Goal: Task Accomplishment & Management: Use online tool/utility

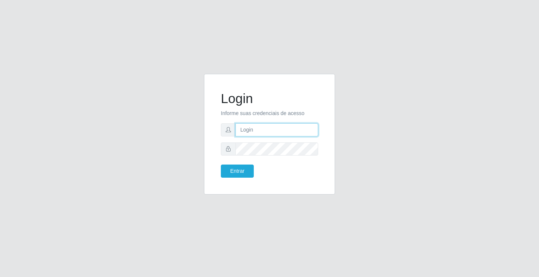
click at [273, 128] on input "text" at bounding box center [277, 129] width 83 height 13
type input "[PERSON_NAME]"
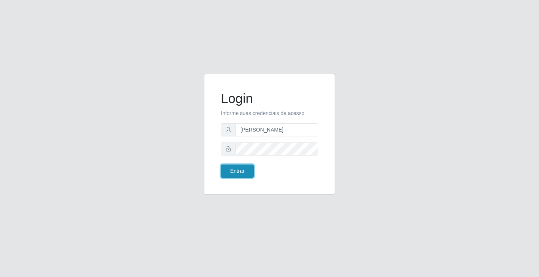
click at [236, 175] on button "Entrar" at bounding box center [237, 170] width 33 height 13
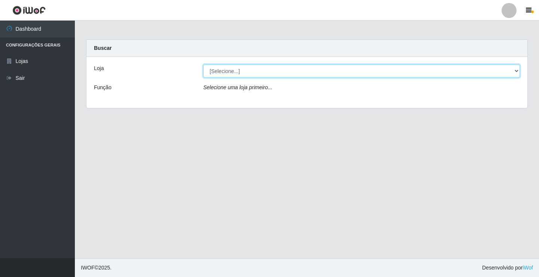
click at [244, 74] on select "[Selecione...] Ideal - Conceição" at bounding box center [361, 70] width 317 height 13
select select "231"
click at [203, 64] on select "[Selecione...] Ideal - Conceição" at bounding box center [361, 70] width 317 height 13
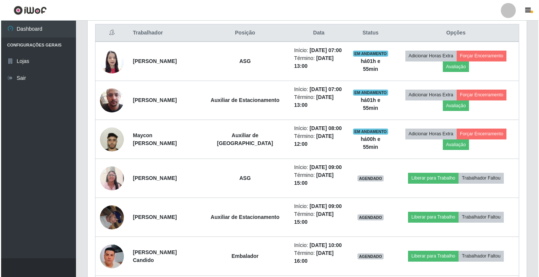
scroll to position [300, 0]
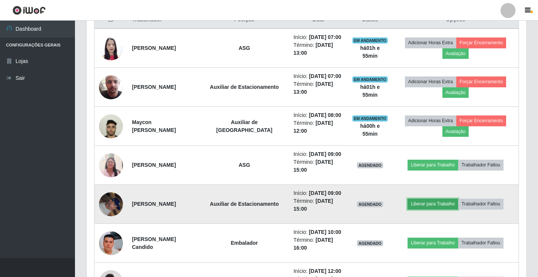
click at [435, 204] on button "Liberar para Trabalho" at bounding box center [432, 204] width 51 height 10
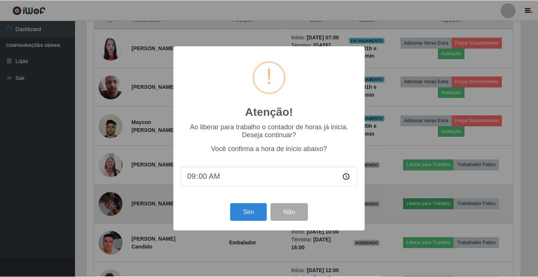
scroll to position [155, 436]
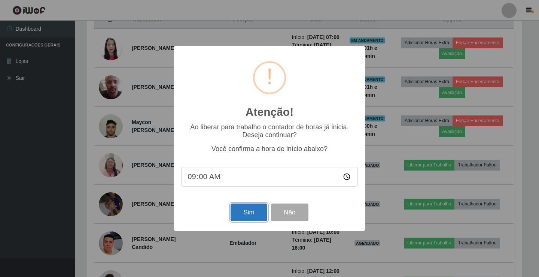
click at [250, 218] on button "Sim" at bounding box center [249, 212] width 36 height 18
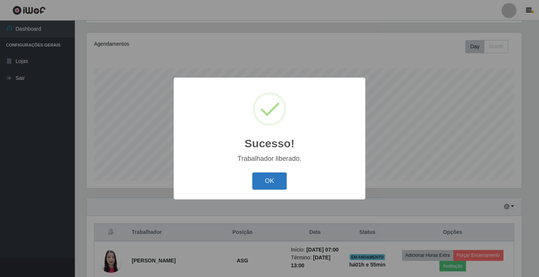
click at [276, 183] on button "OK" at bounding box center [269, 181] width 35 height 18
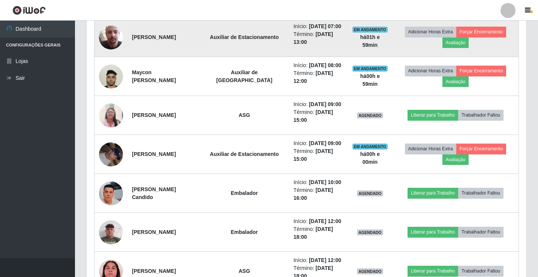
scroll to position [346, 0]
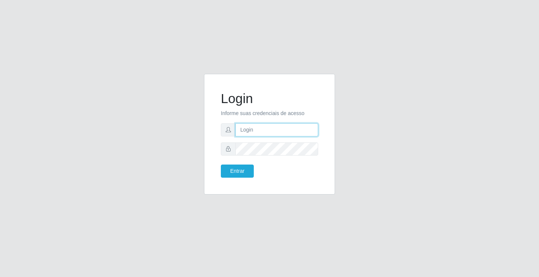
click at [249, 127] on input "text" at bounding box center [277, 129] width 83 height 13
type input "[PERSON_NAME]"
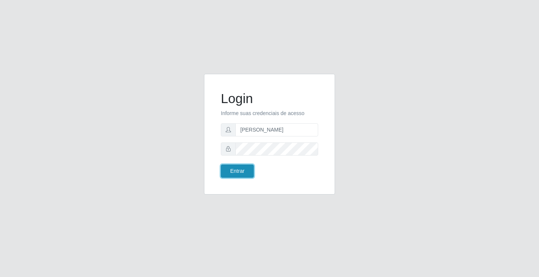
click at [245, 169] on button "Entrar" at bounding box center [237, 170] width 33 height 13
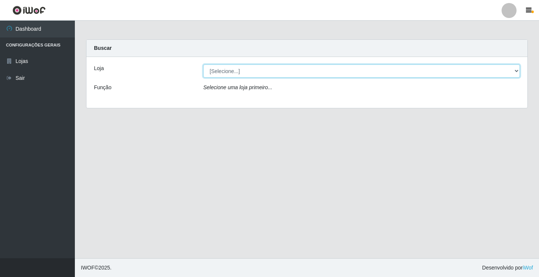
click at [237, 70] on select "[Selecione...] Ideal - Conceição" at bounding box center [361, 70] width 317 height 13
select select "231"
click at [203, 64] on select "[Selecione...] Ideal - Conceição" at bounding box center [361, 70] width 317 height 13
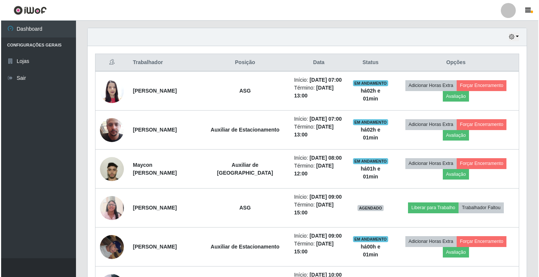
scroll to position [262, 0]
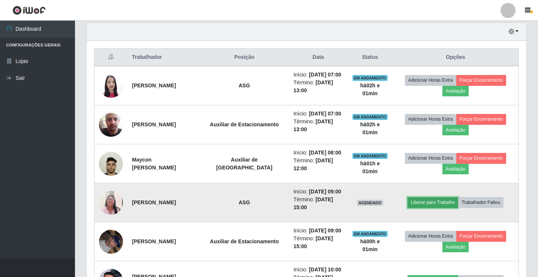
click at [429, 205] on button "Liberar para Trabalho" at bounding box center [432, 202] width 51 height 10
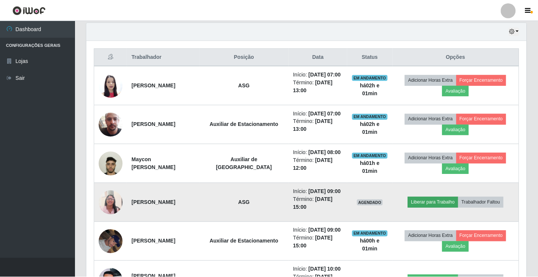
scroll to position [155, 436]
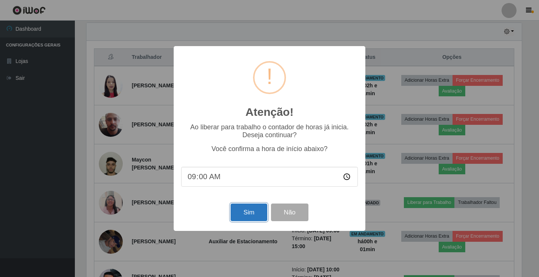
click at [258, 209] on button "Sim" at bounding box center [249, 212] width 36 height 18
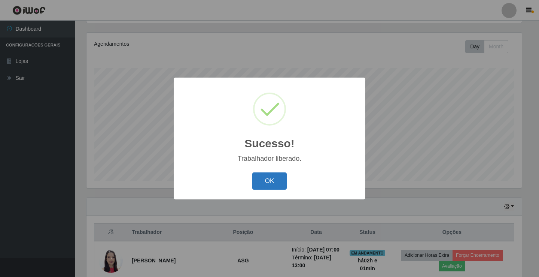
click at [266, 188] on button "OK" at bounding box center [269, 181] width 35 height 18
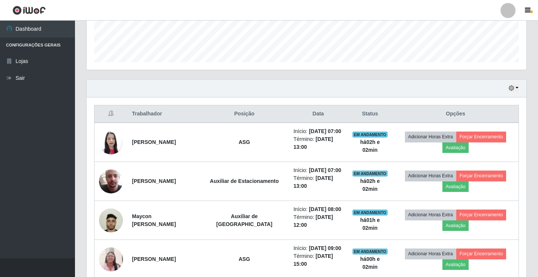
scroll to position [200, 0]
